Goal: Use online tool/utility

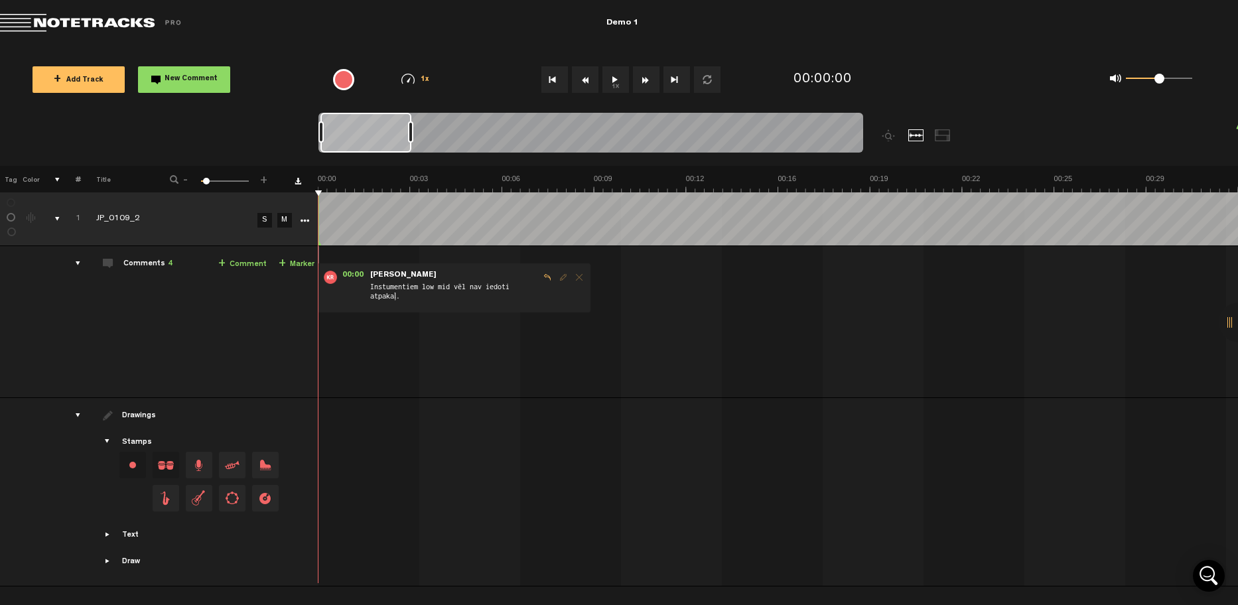
click at [106, 561] on span "Showcase draw menu" at bounding box center [108, 561] width 11 height 11
click at [201, 527] on button "+ New drawing" at bounding box center [195, 518] width 93 height 27
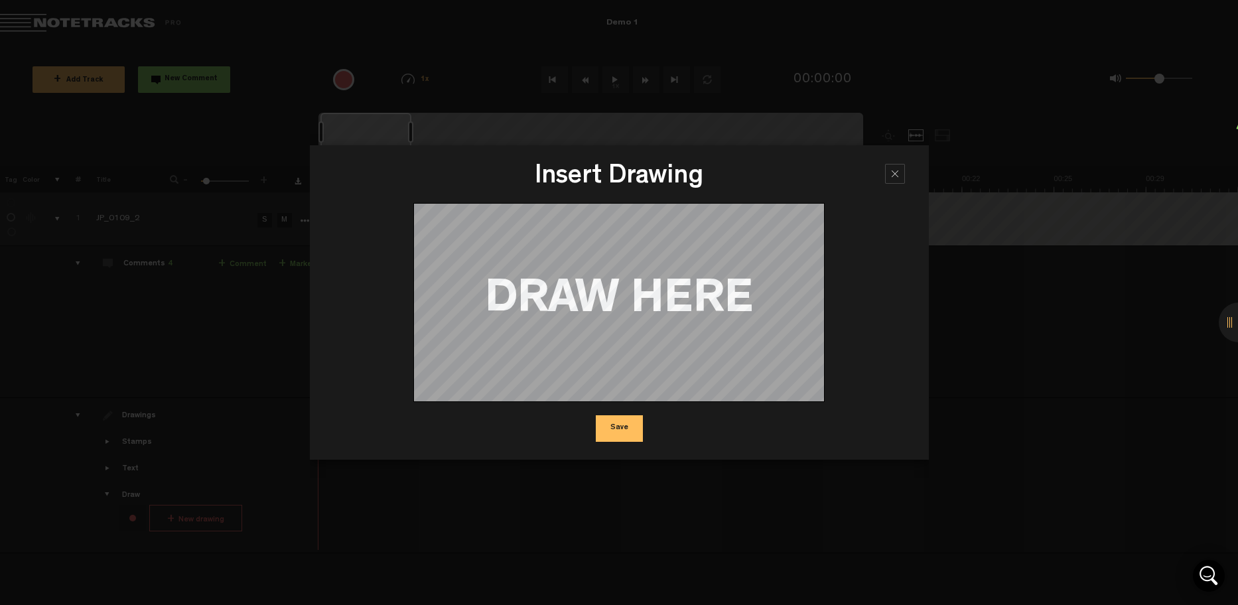
click at [896, 179] on div at bounding box center [895, 174] width 20 height 20
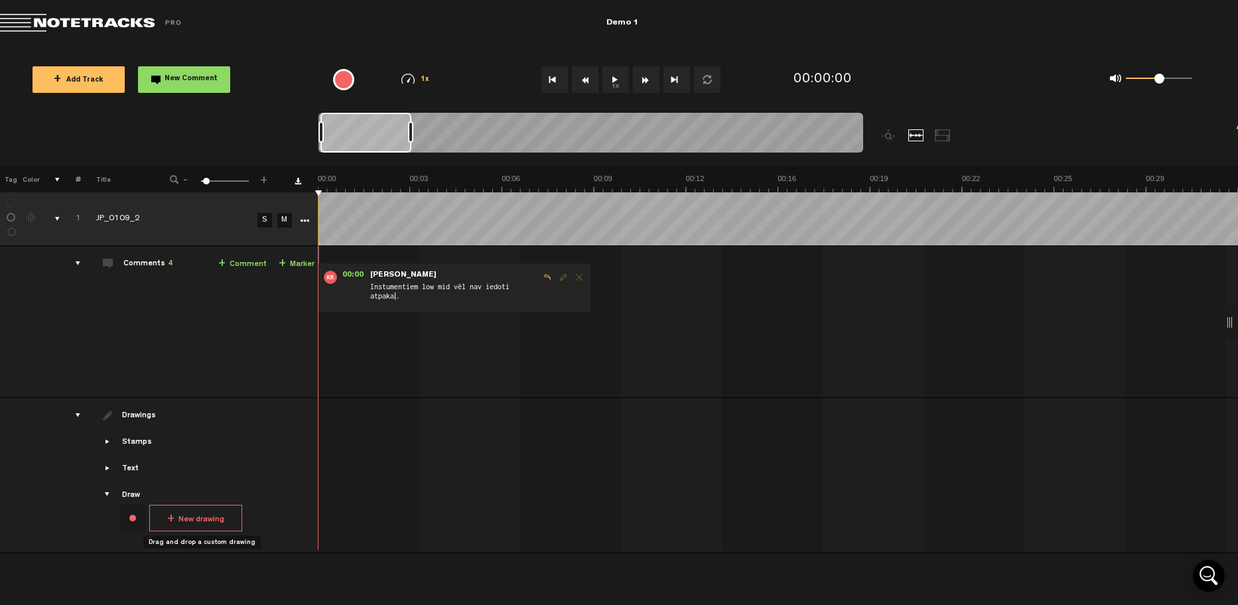
click at [113, 441] on div "Stamps" at bounding box center [199, 443] width 231 height 12
click at [110, 441] on span "Showcase stamps" at bounding box center [108, 442] width 11 height 11
click at [198, 459] on span "Drag and drop a stamp" at bounding box center [199, 465] width 27 height 27
click at [231, 469] on span "Drag and drop a stamp" at bounding box center [232, 465] width 27 height 27
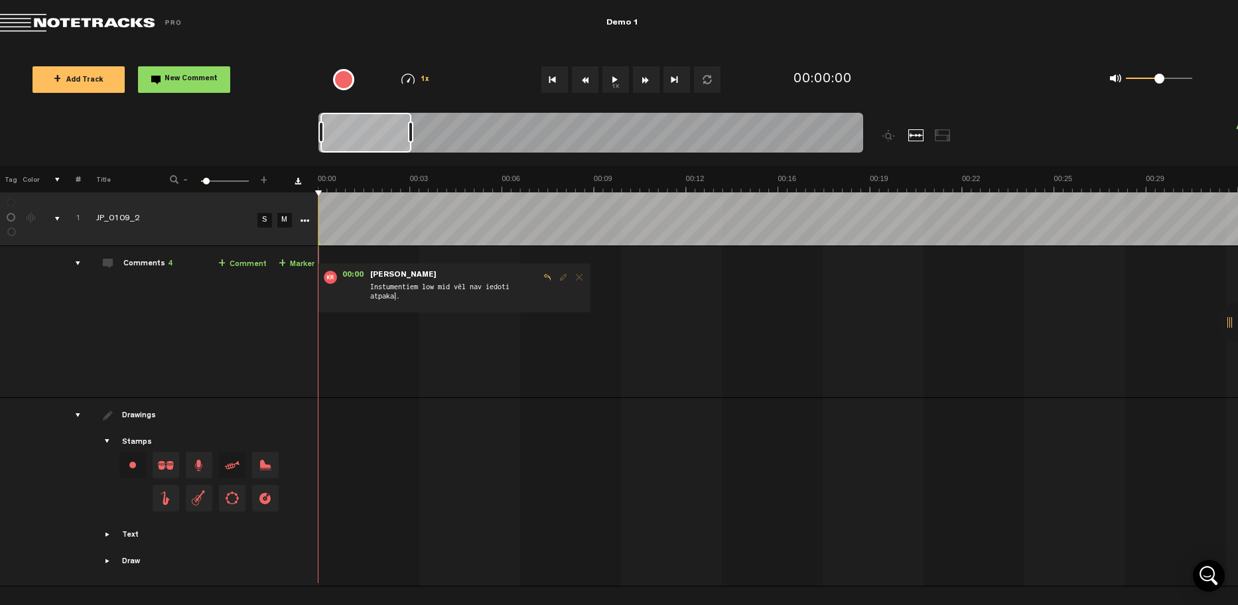
click at [264, 464] on span "Drag and drop a stamp" at bounding box center [265, 465] width 27 height 27
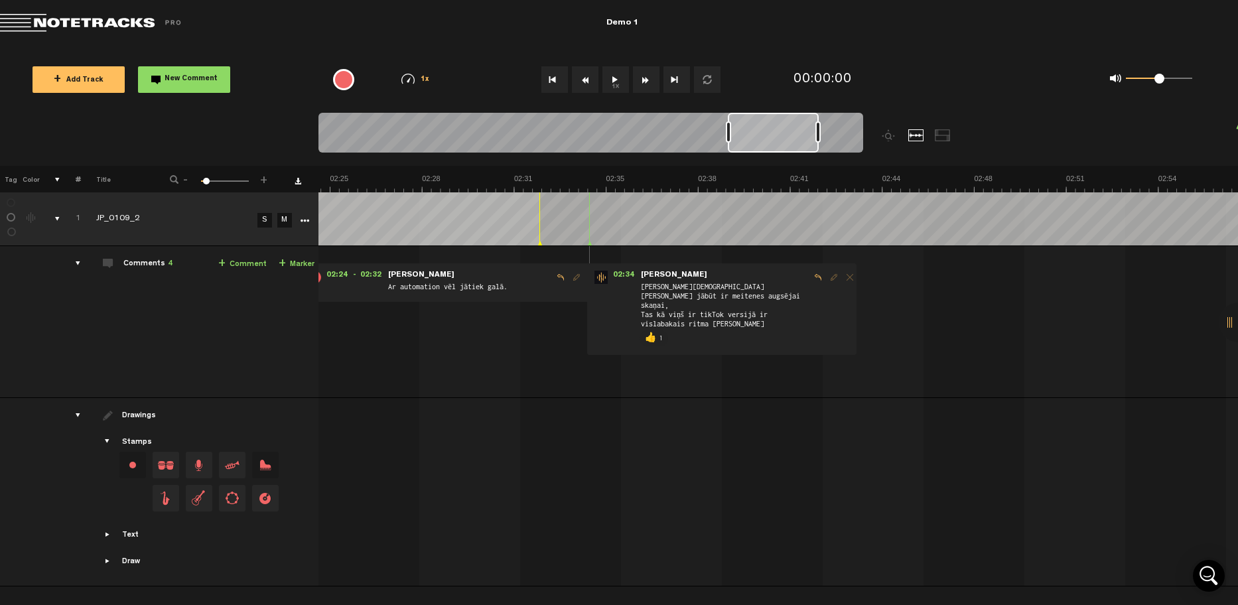
scroll to position [0, 4050]
